Goal: Transaction & Acquisition: Purchase product/service

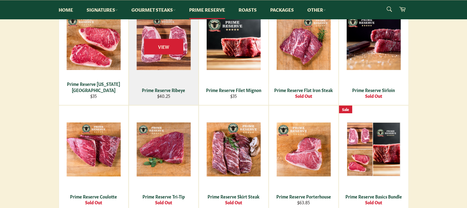
scroll to position [123, 0]
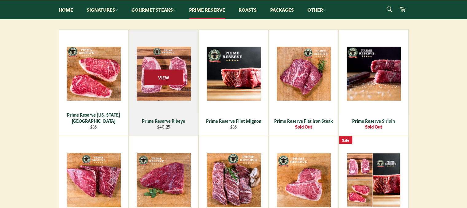
click at [169, 79] on span "View" at bounding box center [163, 77] width 39 height 16
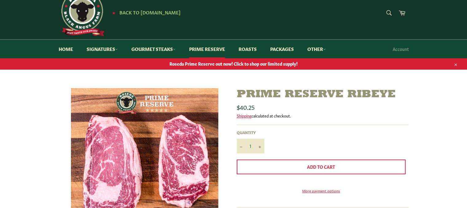
scroll to position [31, 0]
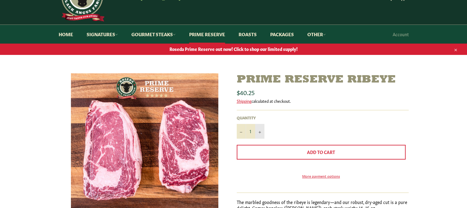
click at [258, 132] on button "+" at bounding box center [259, 131] width 9 height 15
click at [259, 132] on icon "Increase item quantity by one" at bounding box center [259, 132] width 2 height 2
type input "4"
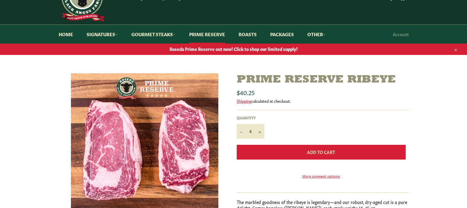
click at [323, 157] on button "Add to Cart" at bounding box center [321, 152] width 169 height 15
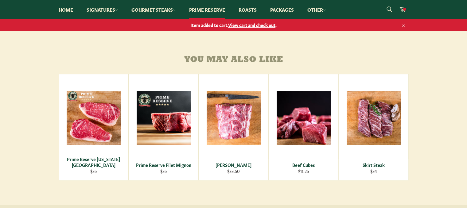
scroll to position [67, 0]
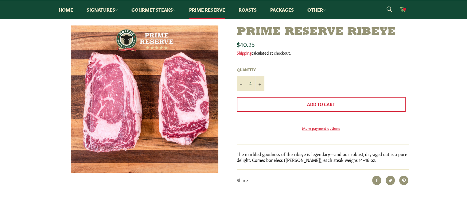
click at [402, 10] on icon at bounding box center [402, 9] width 7 height 7
